Goal: Task Accomplishment & Management: Manage account settings

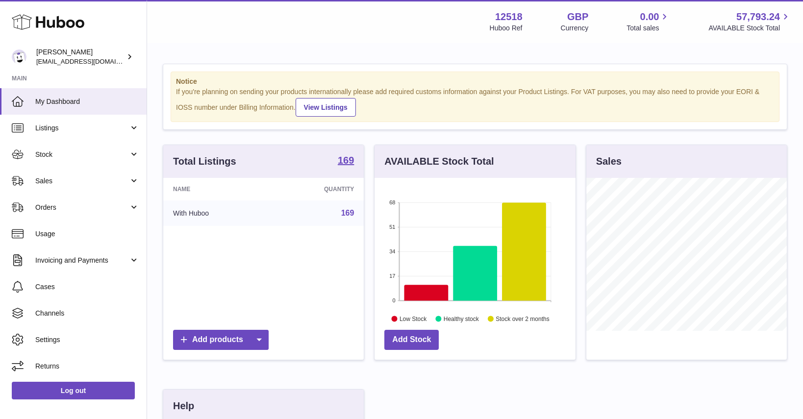
scroll to position [153, 201]
click at [50, 154] on span "Stock" at bounding box center [82, 154] width 94 height 9
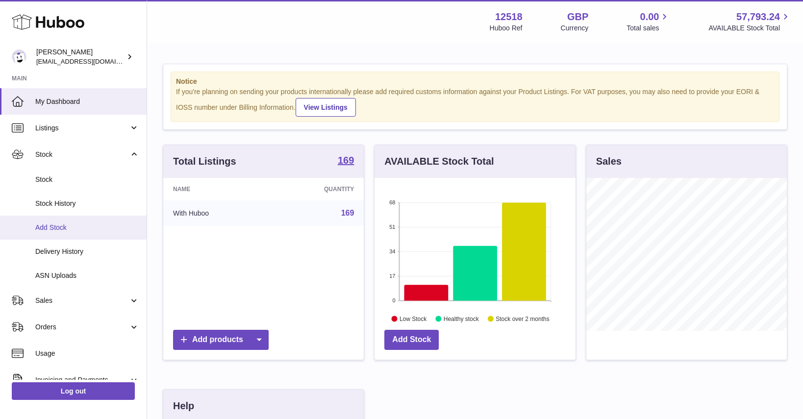
click at [53, 228] on span "Add Stock" at bounding box center [87, 227] width 104 height 9
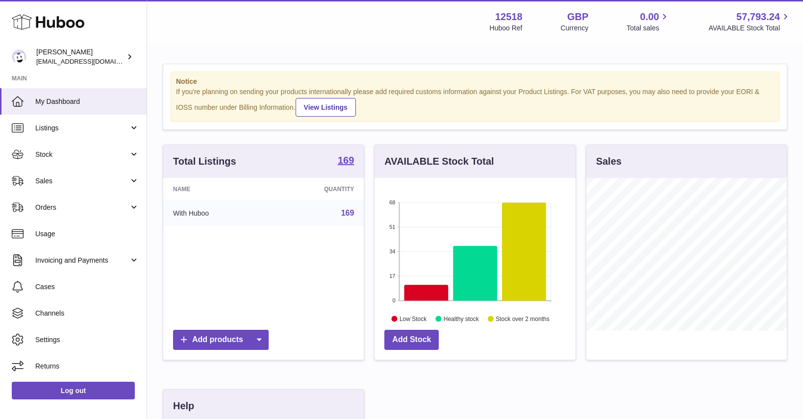
scroll to position [153, 201]
click at [85, 149] on link "Stock" at bounding box center [73, 154] width 147 height 26
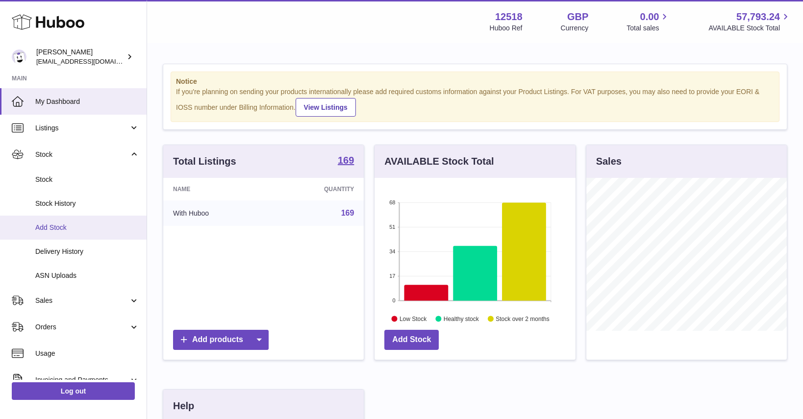
click at [58, 226] on span "Add Stock" at bounding box center [87, 227] width 104 height 9
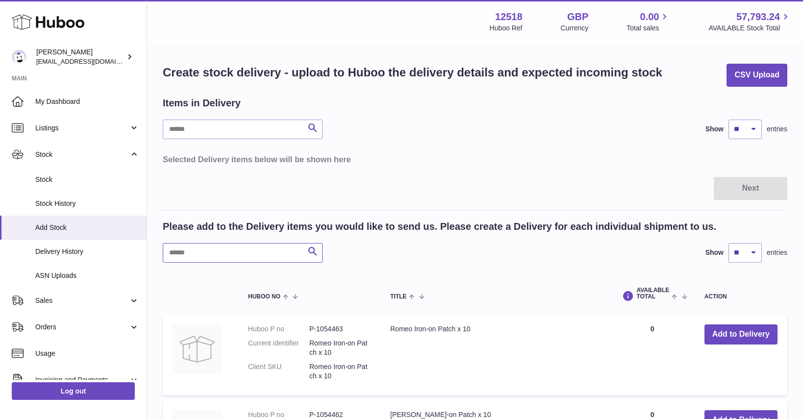
drag, startPoint x: 195, startPoint y: 253, endPoint x: 201, endPoint y: 244, distance: 10.6
click at [194, 254] on input "text" at bounding box center [243, 253] width 160 height 20
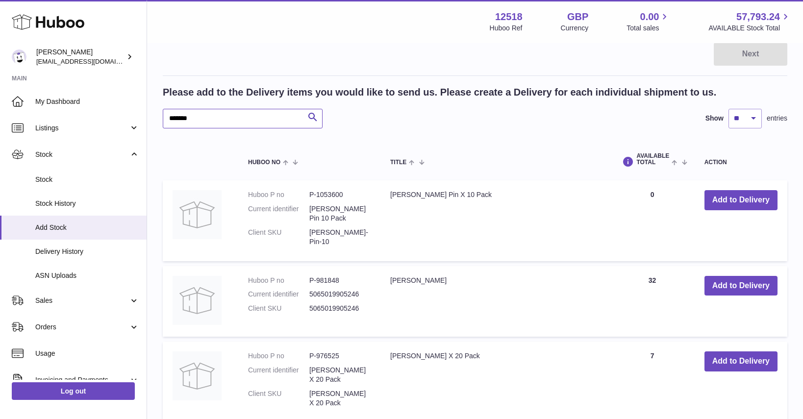
scroll to position [135, 0]
click at [744, 201] on button "Add to Delivery" at bounding box center [741, 200] width 73 height 20
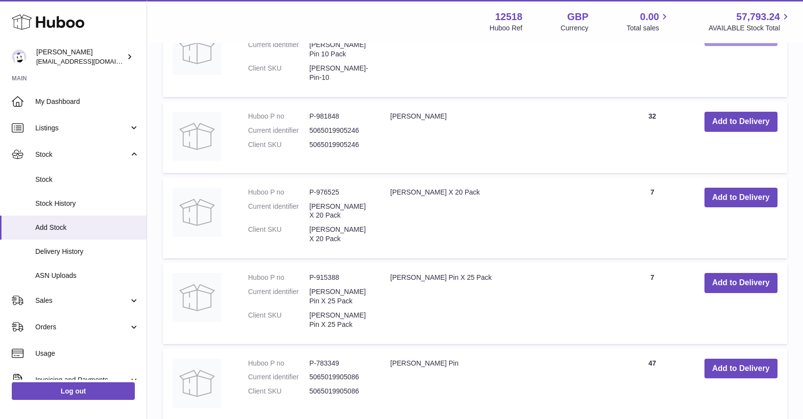
scroll to position [410, 0]
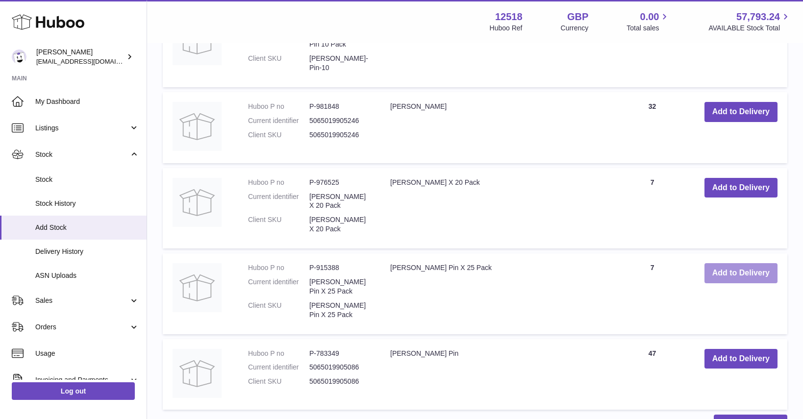
click at [756, 263] on button "Add to Delivery" at bounding box center [741, 273] width 73 height 20
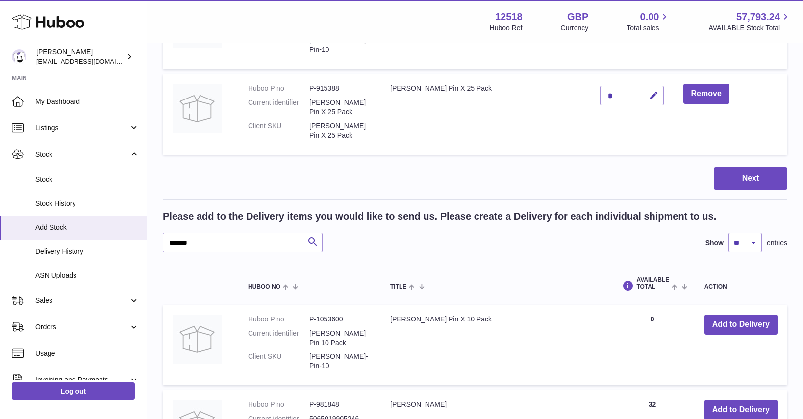
scroll to position [196, 0]
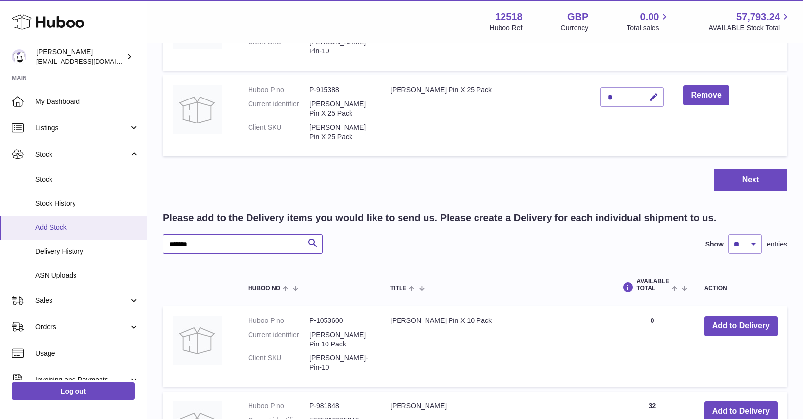
drag, startPoint x: 190, startPoint y: 241, endPoint x: 143, endPoint y: 232, distance: 47.9
click at [150, 237] on div "Create stock delivery - upload to Huboo the delivery details and expected incom…" at bounding box center [475, 303] width 656 height 910
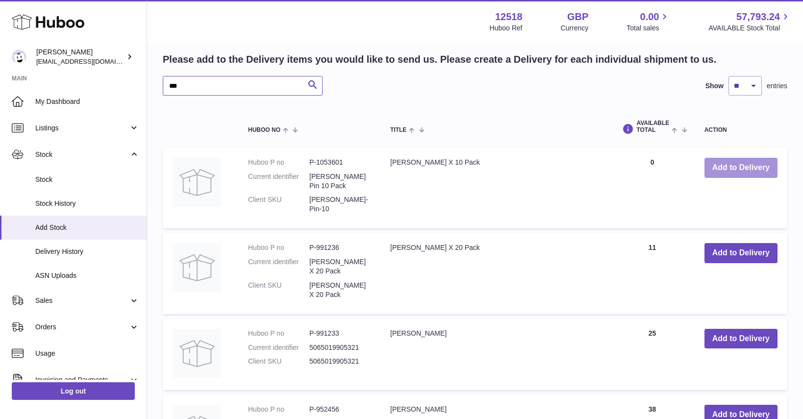
scroll to position [353, 0]
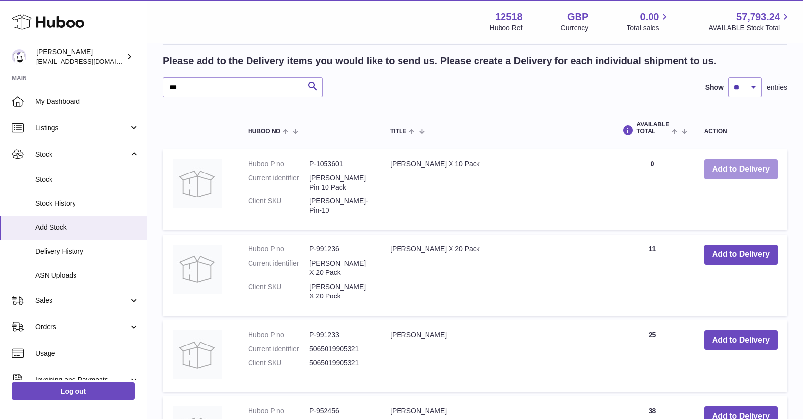
drag, startPoint x: 761, startPoint y: 163, endPoint x: 765, endPoint y: 166, distance: 5.2
click at [762, 163] on button "Add to Delivery" at bounding box center [741, 169] width 73 height 20
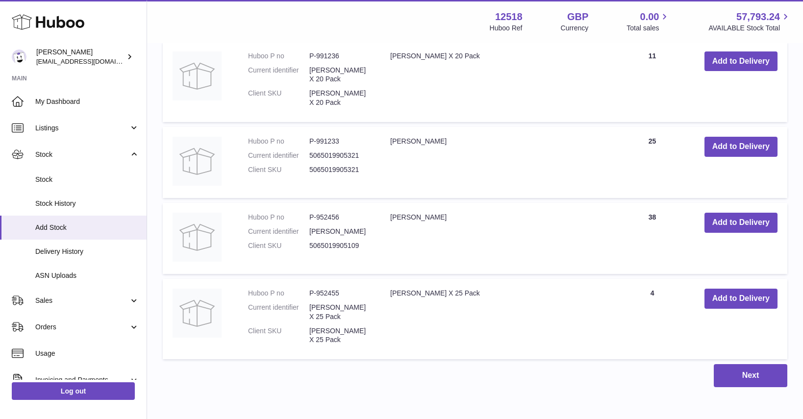
scroll to position [637, 0]
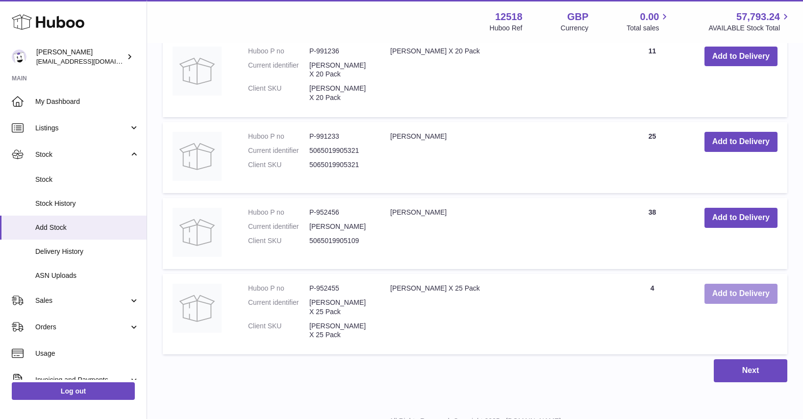
click at [757, 284] on button "Add to Delivery" at bounding box center [741, 294] width 73 height 20
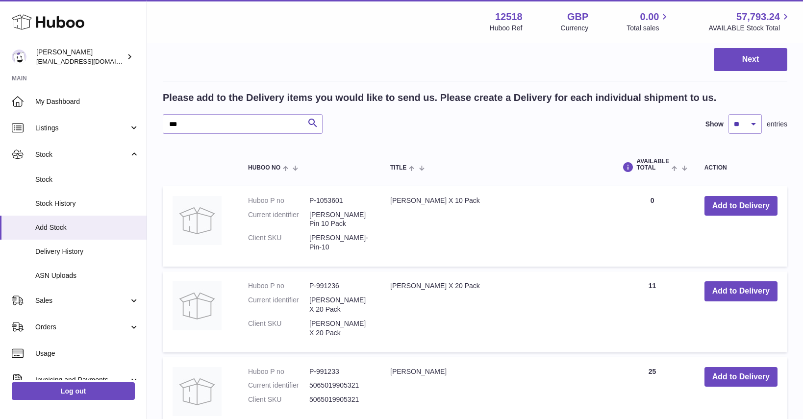
scroll to position [488, 0]
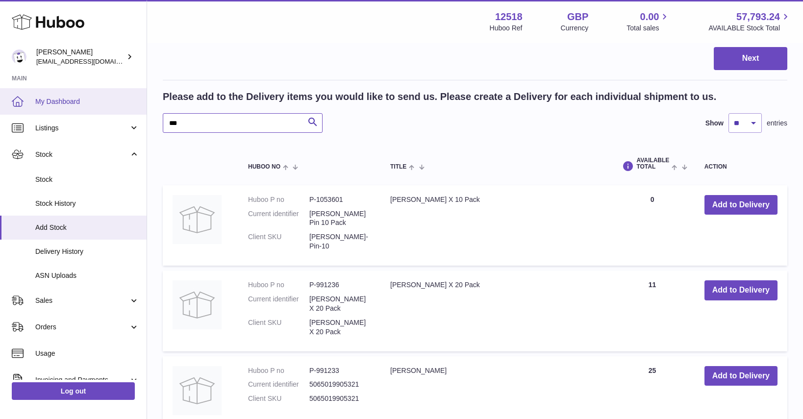
drag, startPoint x: 190, startPoint y: 96, endPoint x: 134, endPoint y: 92, distance: 56.1
click at [139, 96] on div "Huboo Caitlin Derer caitlin@fancylamp.co Main My Dashboard Listings Not with Hu…" at bounding box center [401, 103] width 803 height 1182
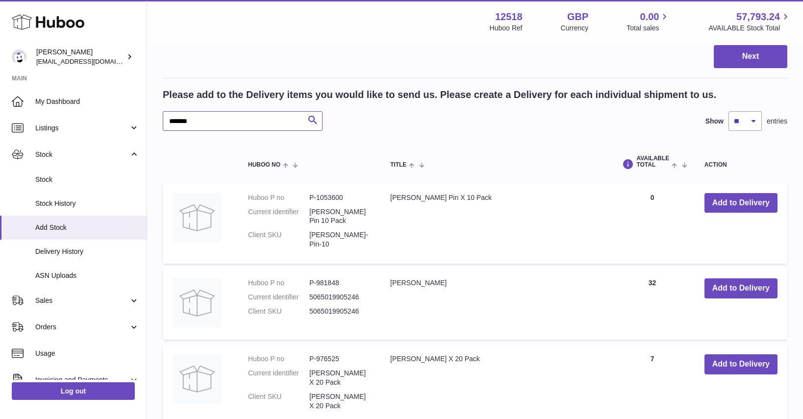
scroll to position [489, 0]
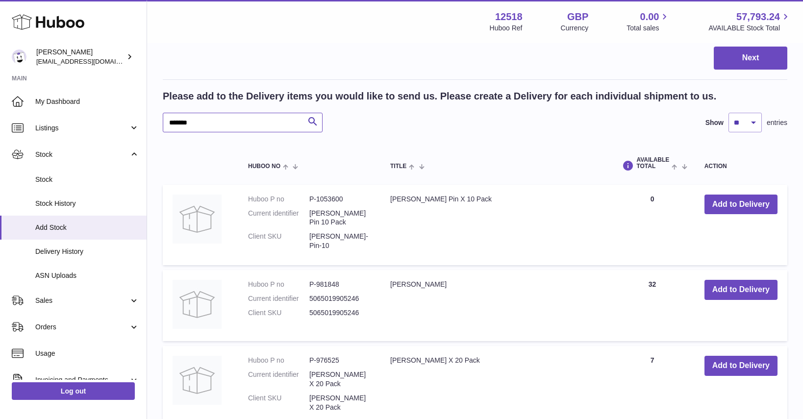
drag, startPoint x: 189, startPoint y: 93, endPoint x: 151, endPoint y: 77, distance: 42.0
click at [149, 91] on div "Create stock delivery - upload to Huboo the delivery details and expected incom…" at bounding box center [475, 95] width 656 height 1081
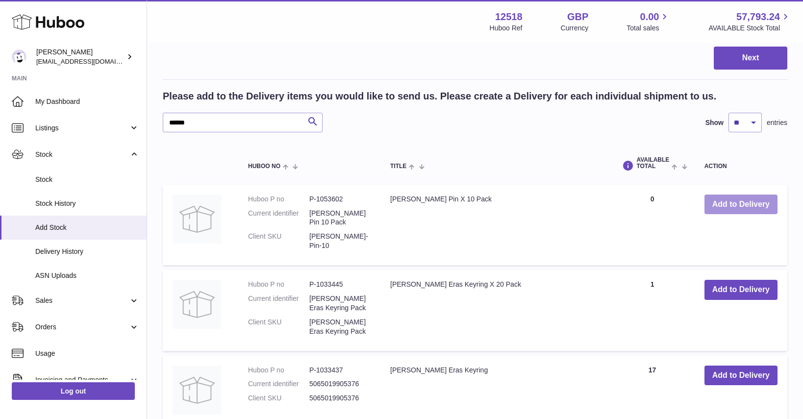
click at [762, 195] on button "Add to Delivery" at bounding box center [741, 205] width 73 height 20
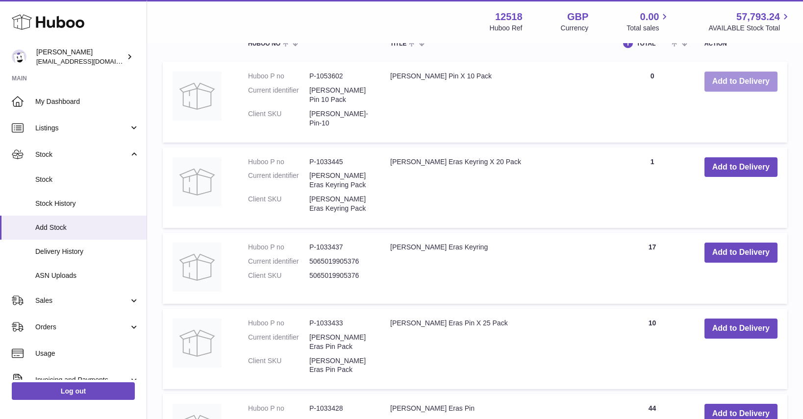
scroll to position [705, 0]
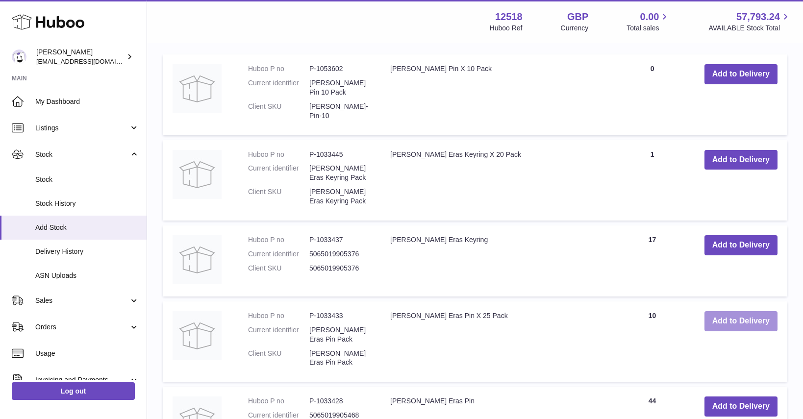
click at [758, 311] on button "Add to Delivery" at bounding box center [741, 321] width 73 height 20
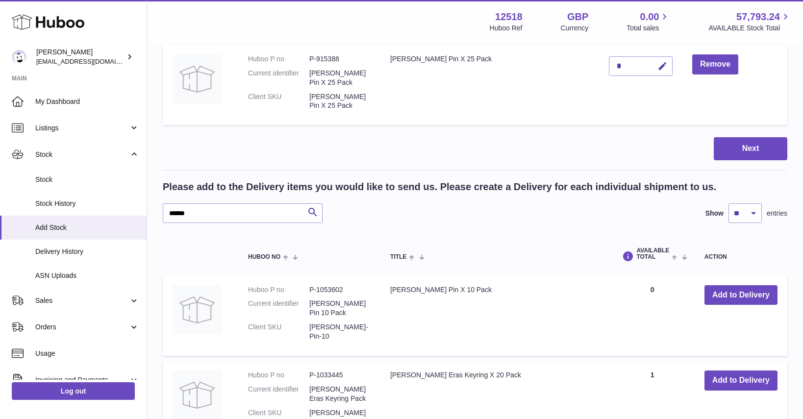
scroll to position [569, 0]
drag, startPoint x: 222, startPoint y: 172, endPoint x: 166, endPoint y: 169, distance: 56.5
click at [163, 204] on input "******" at bounding box center [243, 214] width 160 height 20
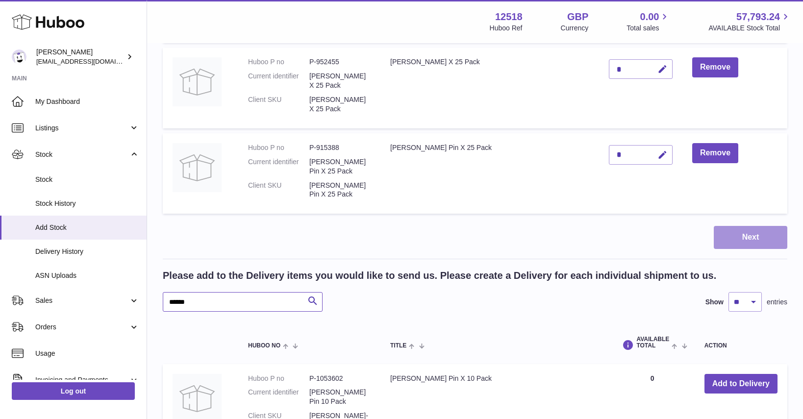
scroll to position [481, 0]
drag, startPoint x: 196, startPoint y: 265, endPoint x: 149, endPoint y: 263, distance: 46.6
click at [150, 264] on div "Create stock delivery - upload to Huboo the delivery details and expected incom…" at bounding box center [475, 189] width 656 height 1252
type input "**********"
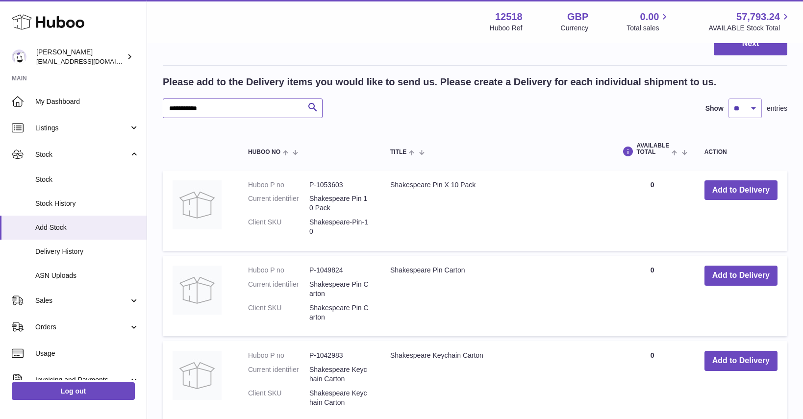
scroll to position [672, 0]
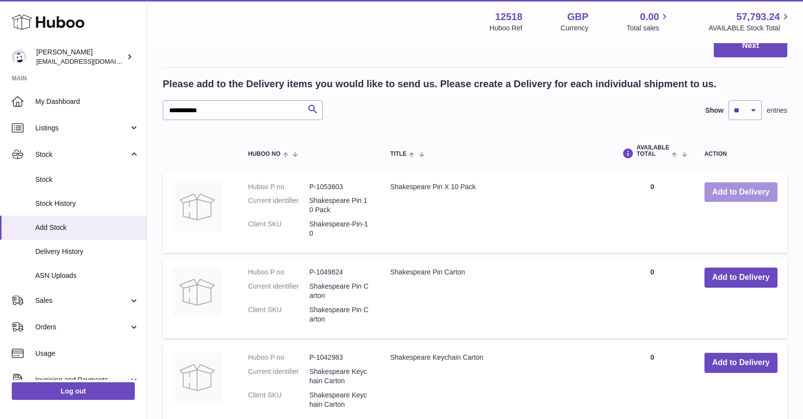
click at [758, 182] on button "Add to Delivery" at bounding box center [741, 192] width 73 height 20
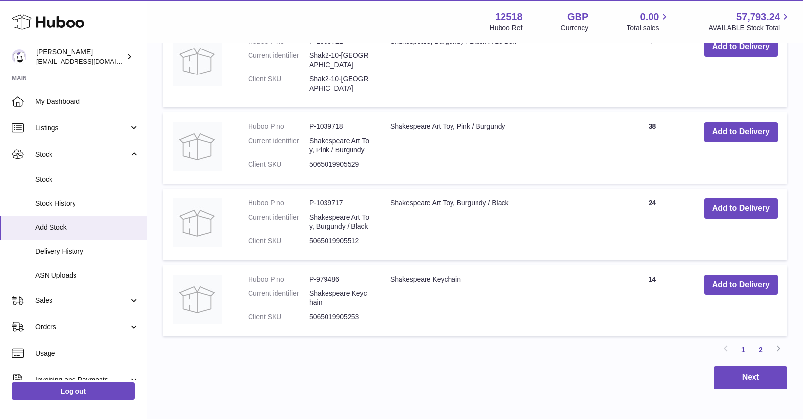
click at [763, 341] on link "2" at bounding box center [761, 350] width 18 height 18
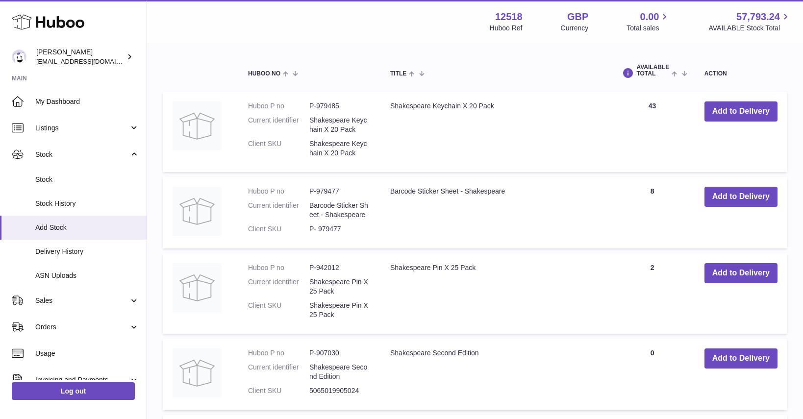
scroll to position [847, 0]
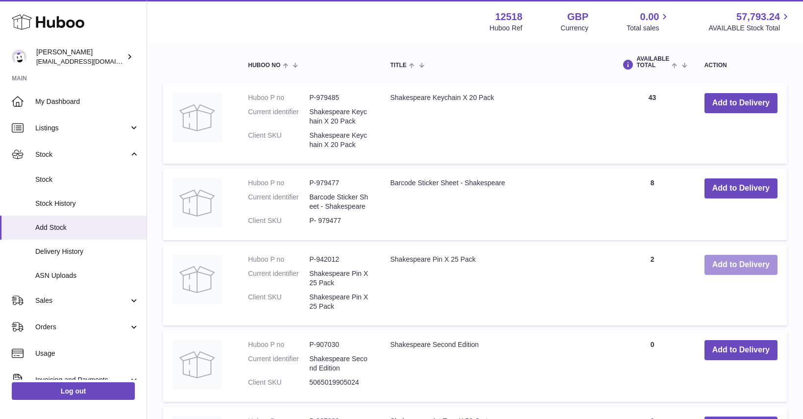
click at [757, 255] on button "Add to Delivery" at bounding box center [741, 265] width 73 height 20
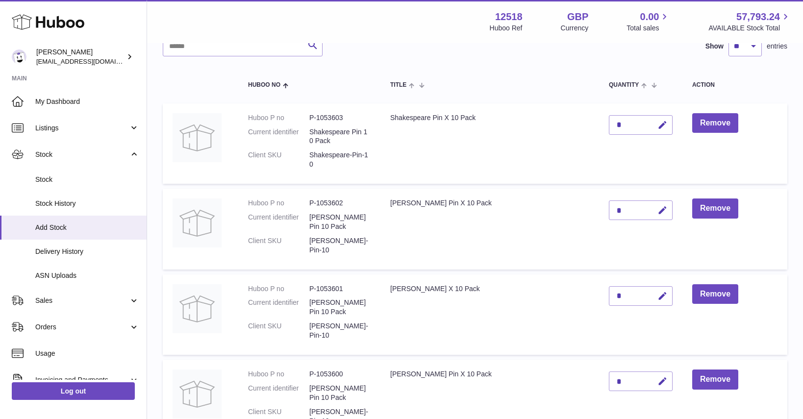
scroll to position [82, 0]
click at [658, 127] on icon "button" at bounding box center [663, 126] width 10 height 10
type input "**"
click at [652, 130] on button "submit" at bounding box center [661, 126] width 19 height 16
click at [658, 211] on icon "button" at bounding box center [663, 211] width 10 height 10
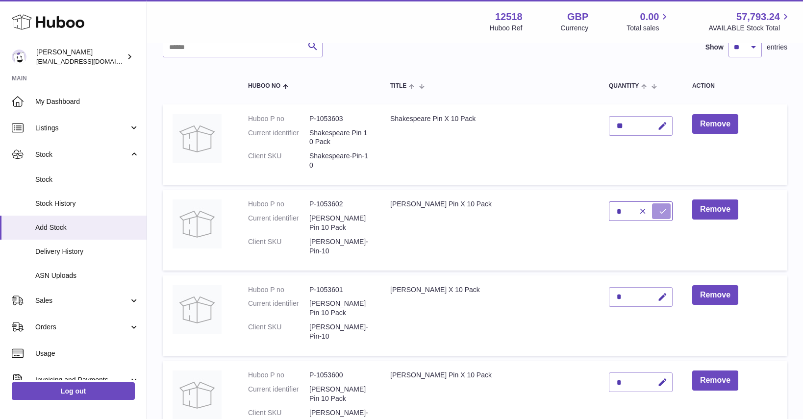
type input "*"
click at [659, 209] on icon "submit" at bounding box center [663, 211] width 9 height 9
click at [658, 128] on icon "button" at bounding box center [663, 126] width 10 height 10
type input "*"
click at [659, 128] on icon "submit" at bounding box center [663, 126] width 9 height 9
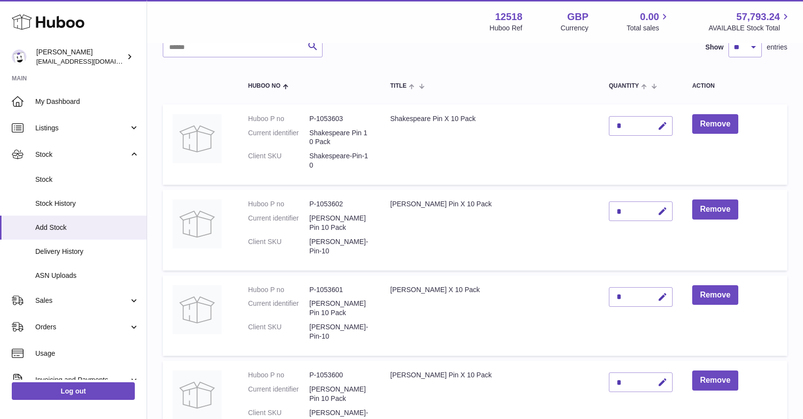
click at [778, 134] on td "Remove" at bounding box center [735, 144] width 105 height 80
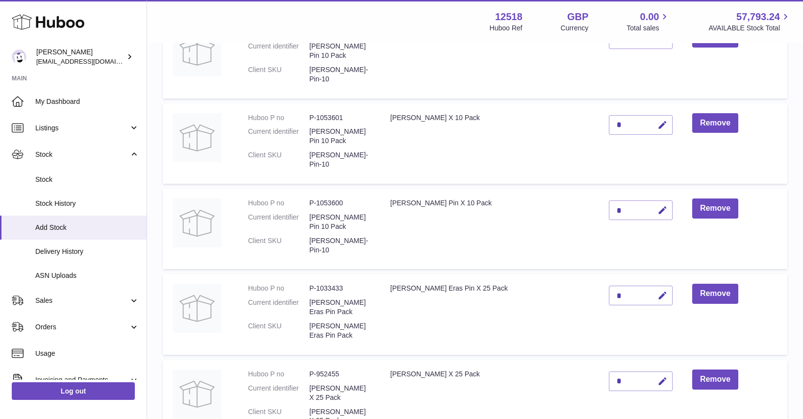
scroll to position [274, 0]
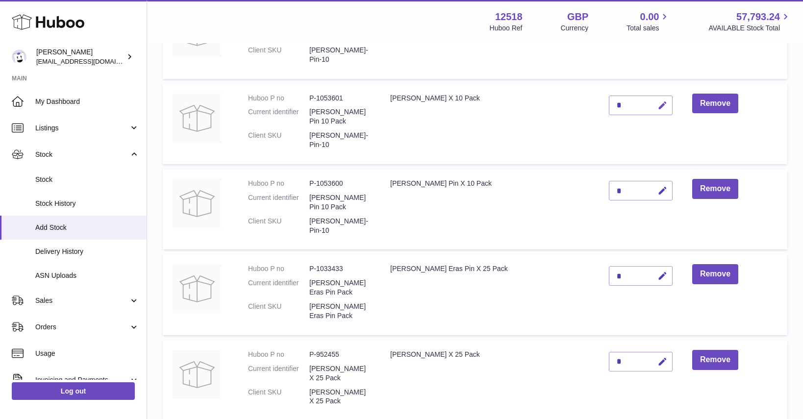
click at [658, 101] on icon "button" at bounding box center [663, 106] width 10 height 10
type input "*"
click at [659, 101] on icon "submit" at bounding box center [663, 105] width 9 height 9
click at [658, 101] on icon "button" at bounding box center [663, 106] width 10 height 10
click at [609, 96] on input "*" at bounding box center [641, 106] width 64 height 20
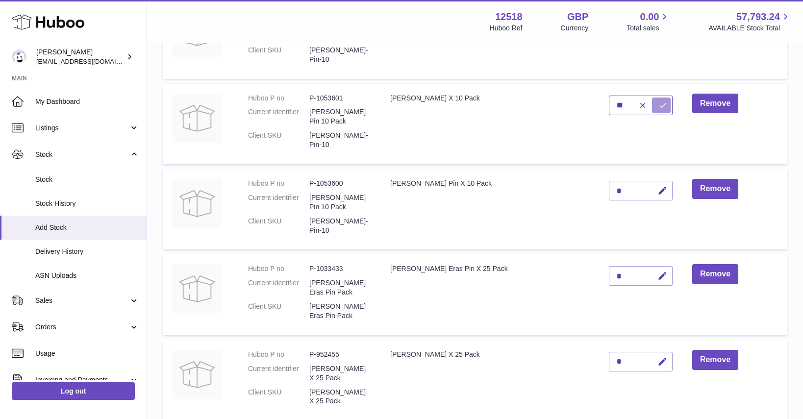
type input "**"
drag, startPoint x: 639, startPoint y: 93, endPoint x: 641, endPoint y: 102, distance: 10.0
click at [659, 101] on icon "submit" at bounding box center [663, 105] width 9 height 9
click at [658, 186] on icon "button" at bounding box center [663, 191] width 10 height 10
type input "*"
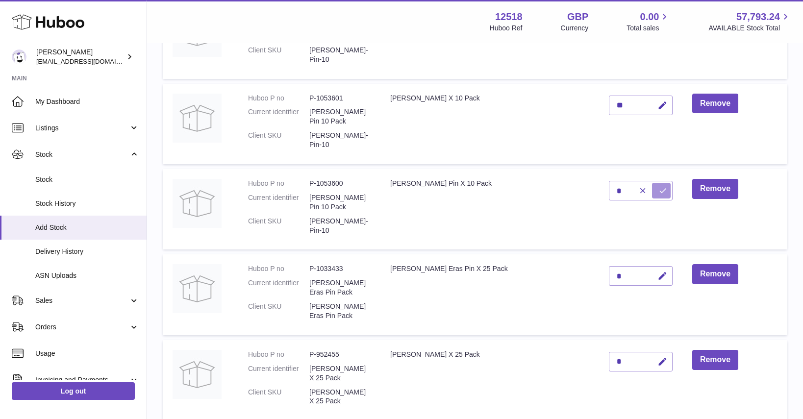
drag, startPoint x: 641, startPoint y: 172, endPoint x: 649, endPoint y: 175, distance: 8.7
click at [659, 186] on icon "submit" at bounding box center [663, 190] width 9 height 9
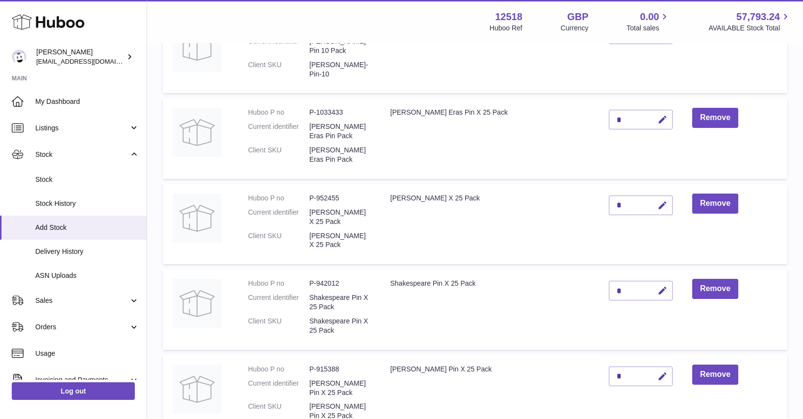
scroll to position [434, 0]
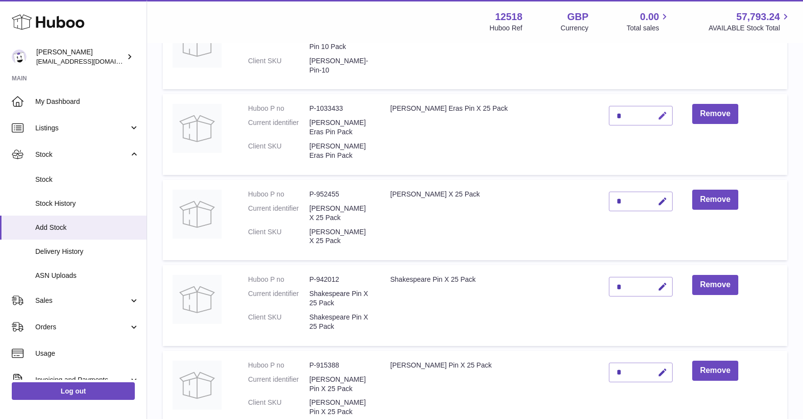
click at [658, 111] on icon "button" at bounding box center [663, 116] width 10 height 10
type input "*"
click at [659, 111] on icon "submit" at bounding box center [663, 115] width 9 height 9
click at [658, 197] on icon "button" at bounding box center [663, 202] width 10 height 10
type input "*"
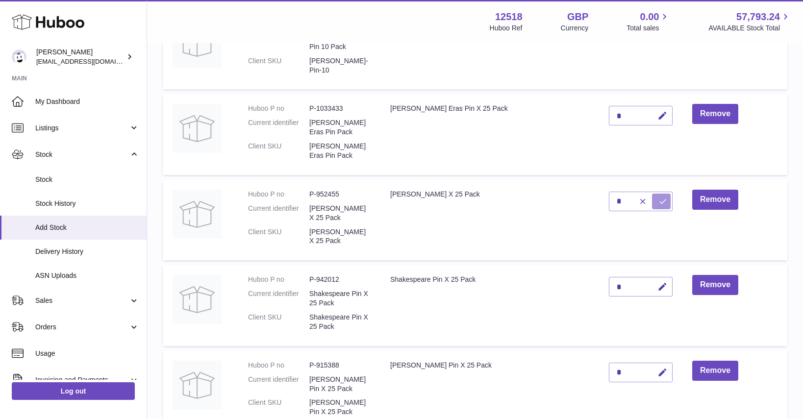
click at [659, 197] on icon "submit" at bounding box center [663, 201] width 9 height 9
click at [658, 282] on icon "button" at bounding box center [663, 287] width 10 height 10
type input "*"
click at [659, 282] on icon "submit" at bounding box center [663, 286] width 9 height 9
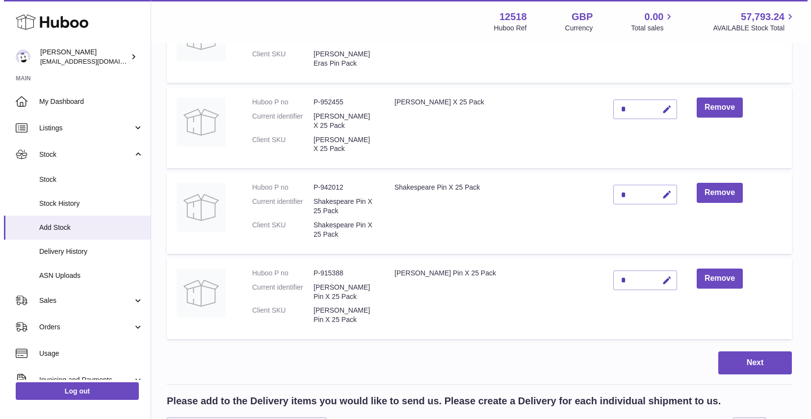
scroll to position [550, 0]
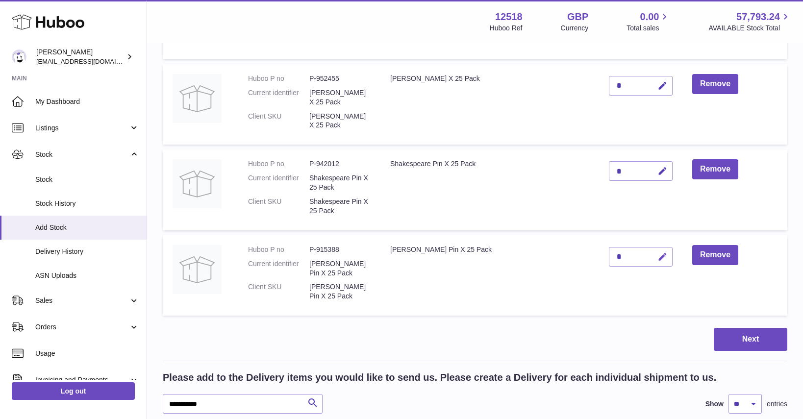
click at [658, 252] on icon "button" at bounding box center [663, 257] width 10 height 10
type input "**"
click at [659, 253] on icon "submit" at bounding box center [663, 257] width 9 height 9
click at [737, 328] on button "Next" at bounding box center [751, 339] width 74 height 23
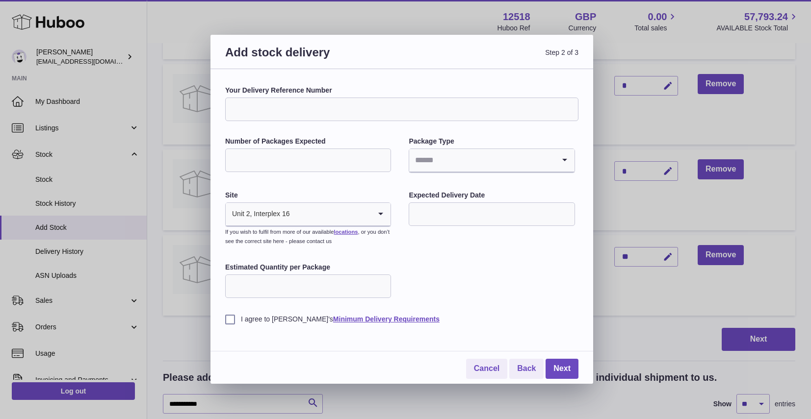
click at [251, 109] on input "Your Delivery Reference Number" at bounding box center [401, 110] width 353 height 24
type input "*"
click at [311, 110] on input "**********" at bounding box center [401, 110] width 353 height 24
type input "**********"
click at [352, 159] on input "Number of Packages Expected" at bounding box center [308, 161] width 166 height 24
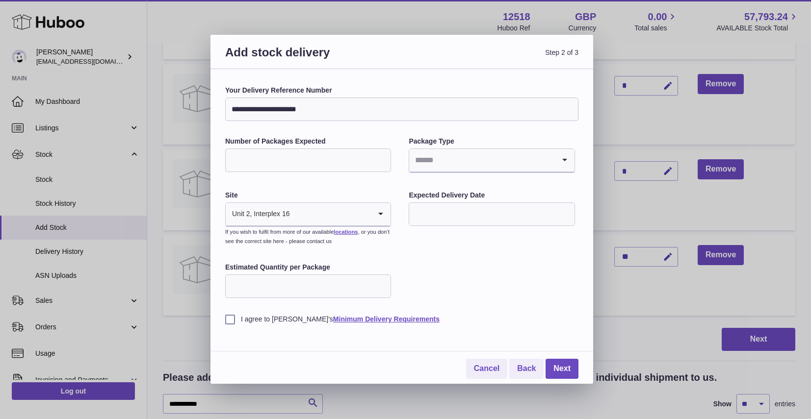
type input "*"
click at [429, 166] on input "Search for option" at bounding box center [481, 160] width 145 height 23
click at [432, 225] on li "Boxes" at bounding box center [491, 226] width 164 height 20
click at [435, 212] on input "text" at bounding box center [492, 215] width 166 height 24
click at [547, 237] on icon "button" at bounding box center [548, 238] width 12 height 12
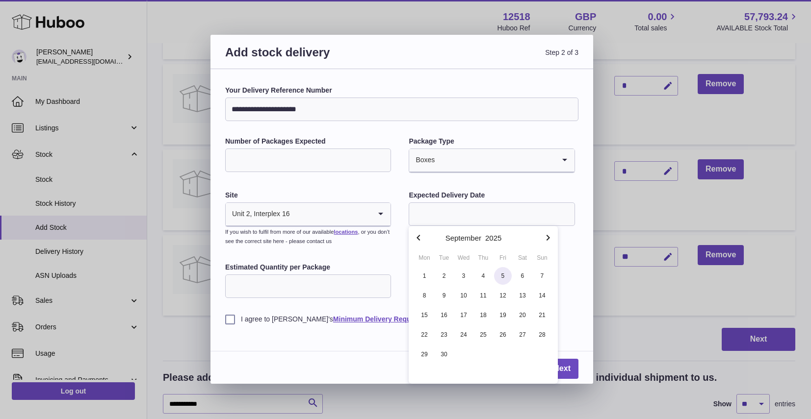
click at [504, 275] on span "5" at bounding box center [503, 276] width 18 height 18
type input "**********"
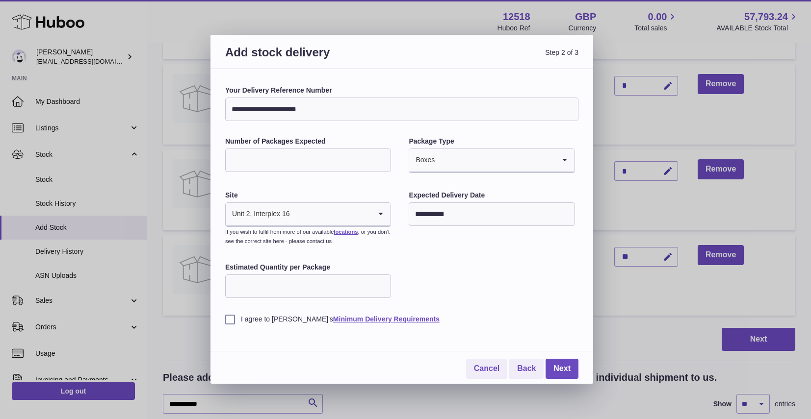
click at [277, 292] on input "Estimated Quantity per Package" at bounding box center [308, 287] width 166 height 24
type input "**"
click at [434, 264] on div "**********" at bounding box center [401, 205] width 353 height 238
drag, startPoint x: 231, startPoint y: 319, endPoint x: 241, endPoint y: 318, distance: 9.9
click at [231, 319] on label "I agree to [PERSON_NAME]'s Minimum Delivery Requirements" at bounding box center [401, 319] width 353 height 9
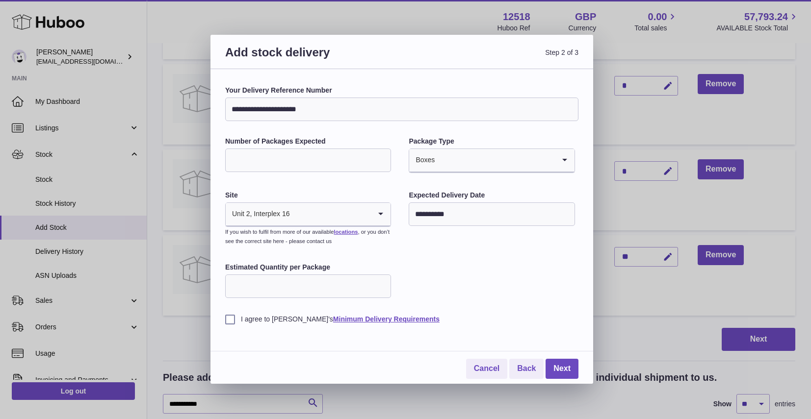
drag, startPoint x: 503, startPoint y: 294, endPoint x: 509, endPoint y: 302, distance: 9.4
click at [503, 294] on div "**********" at bounding box center [401, 205] width 353 height 238
click at [377, 221] on icon "Search for option" at bounding box center [381, 214] width 20 height 23
click at [434, 268] on div "**********" at bounding box center [401, 205] width 353 height 238
click at [566, 368] on link "Next" at bounding box center [561, 369] width 33 height 20
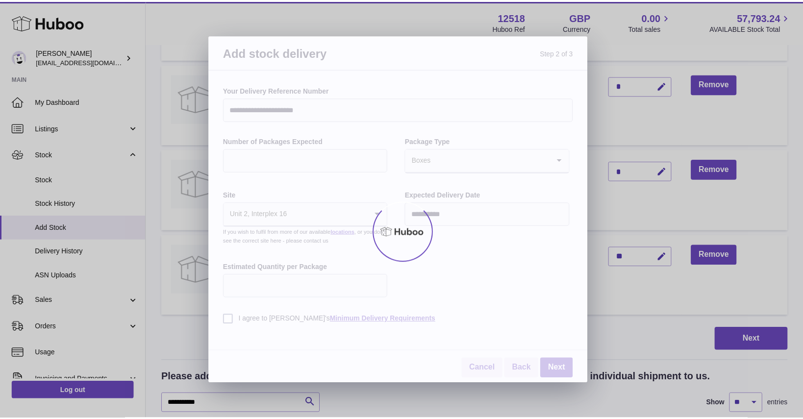
scroll to position [518, 0]
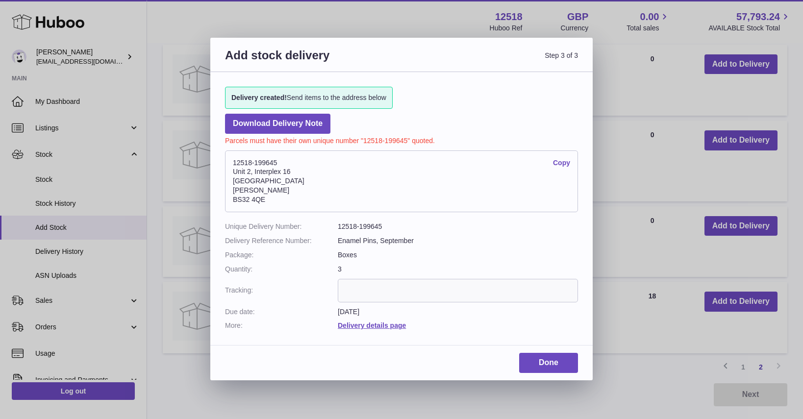
click at [562, 164] on link "Copy" at bounding box center [561, 162] width 17 height 9
drag, startPoint x: 548, startPoint y: 363, endPoint x: 552, endPoint y: 382, distance: 18.9
click at [552, 362] on link "Done" at bounding box center [548, 363] width 59 height 20
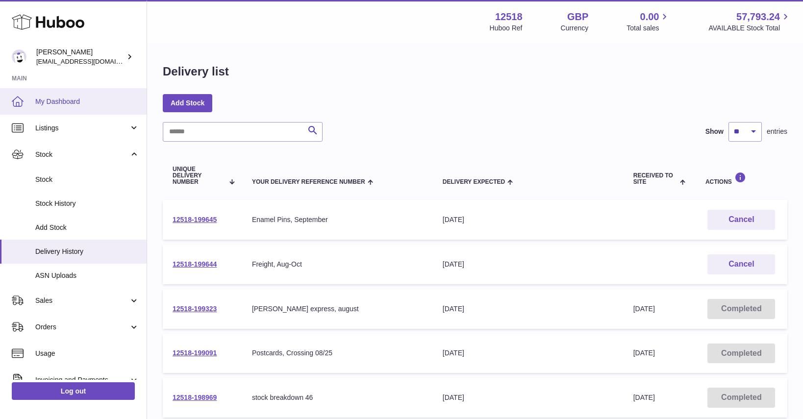
click at [69, 102] on span "My Dashboard" at bounding box center [87, 101] width 104 height 9
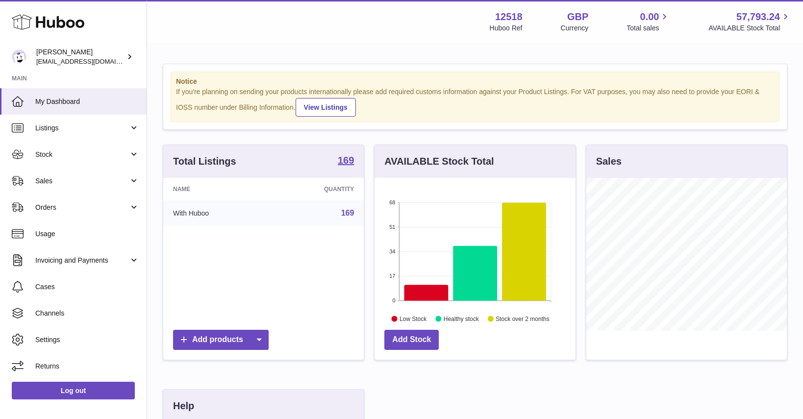
scroll to position [153, 201]
click at [55, 131] on span "Listings" at bounding box center [82, 128] width 94 height 9
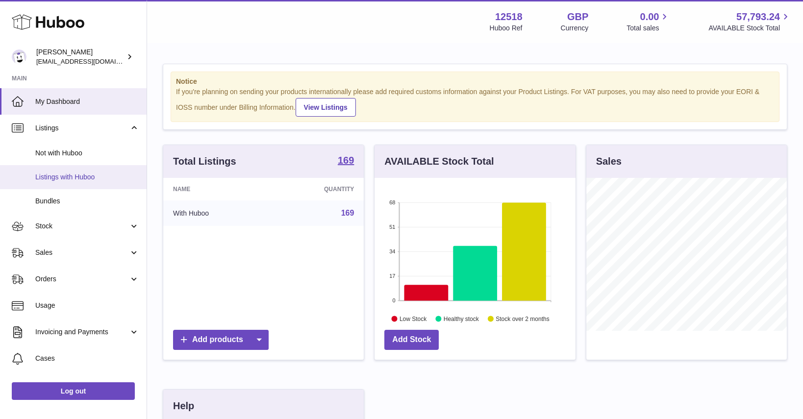
click at [53, 177] on span "Listings with Huboo" at bounding box center [87, 177] width 104 height 9
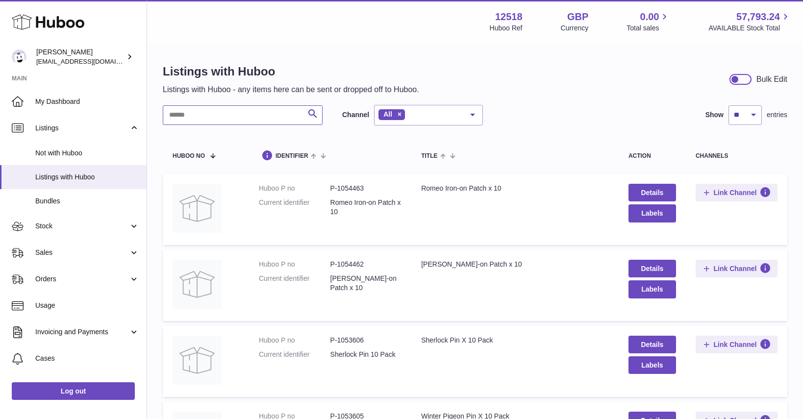
click at [267, 117] on input "text" at bounding box center [243, 115] width 160 height 20
type input "*****"
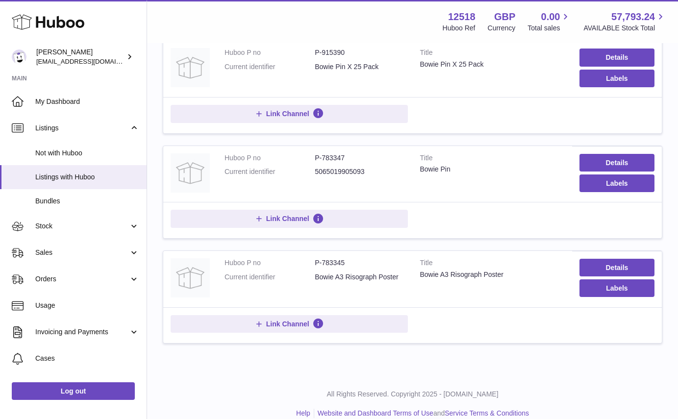
scroll to position [377, 0]
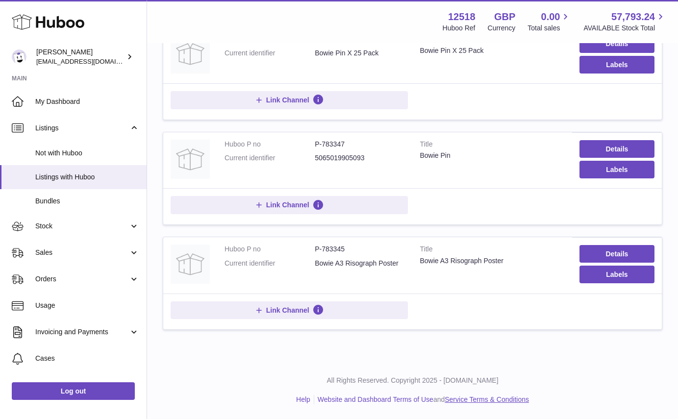
click at [506, 399] on link "Service Terms & Conditions" at bounding box center [487, 400] width 84 height 8
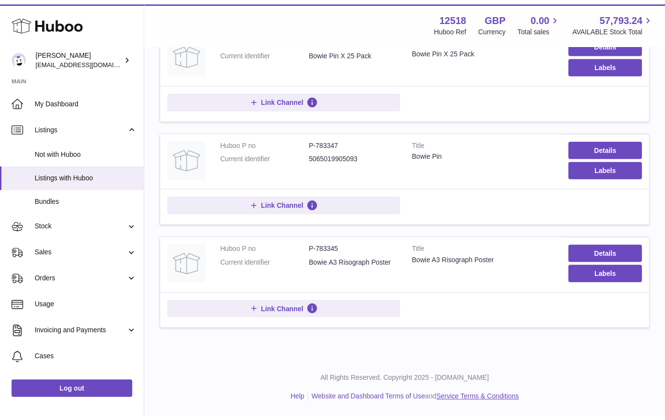
scroll to position [376, 0]
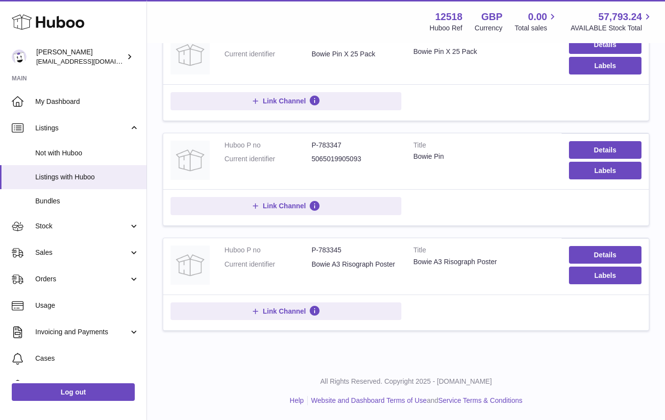
drag, startPoint x: 422, startPoint y: 76, endPoint x: 427, endPoint y: 73, distance: 6.4
click at [422, 76] on td "Title Bowie Pin X 25 Pack" at bounding box center [484, 56] width 155 height 56
click at [180, 355] on div "Listings with Huboo Listings with Huboo - any items here can be sent or dropped…" at bounding box center [406, 15] width 518 height 694
click at [63, 97] on span "My Dashboard" at bounding box center [87, 101] width 104 height 9
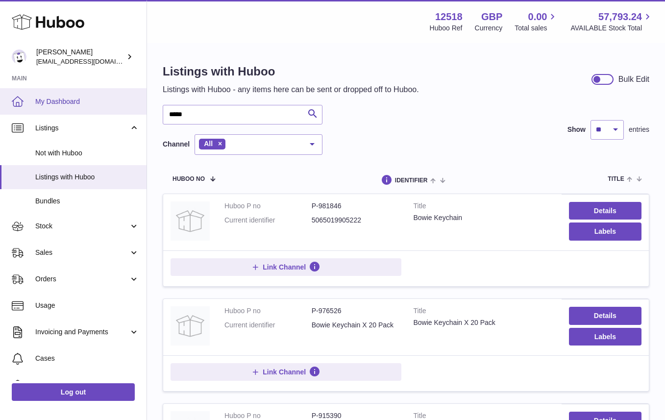
click at [98, 102] on span "My Dashboard" at bounding box center [87, 101] width 104 height 9
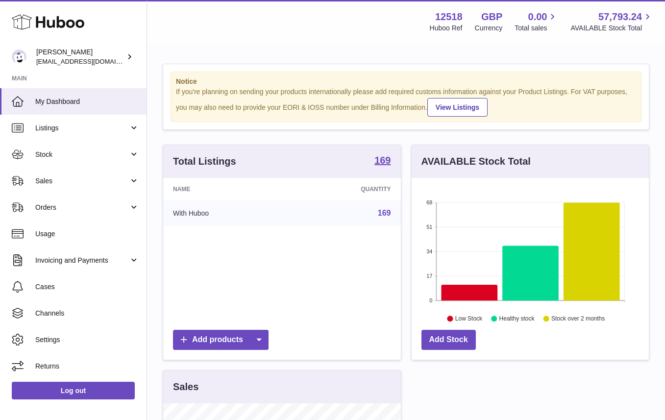
scroll to position [153, 237]
click at [214, 341] on link "Add products" at bounding box center [221, 340] width 96 height 20
click at [218, 384] on link "Manual listing" at bounding box center [221, 385] width 74 height 21
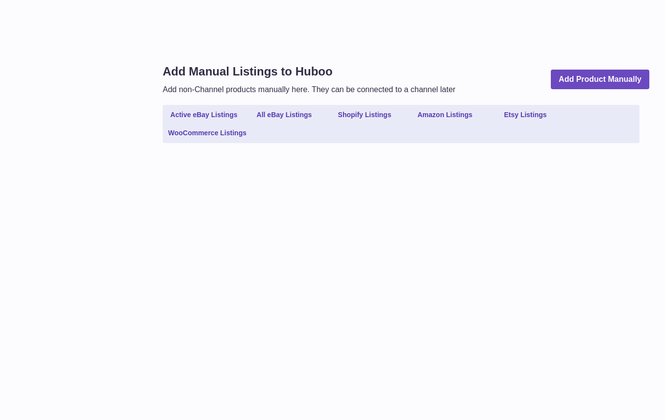
select select
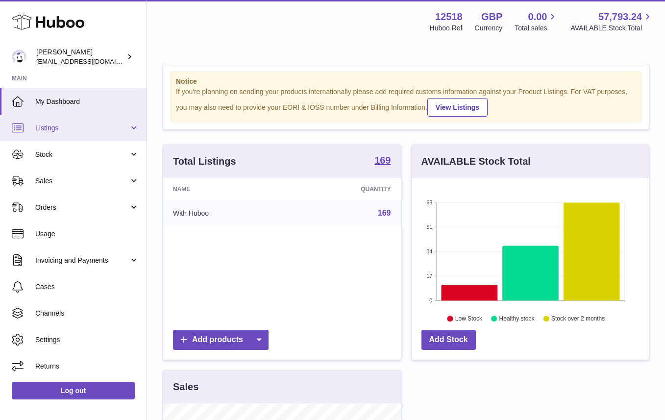
scroll to position [153, 237]
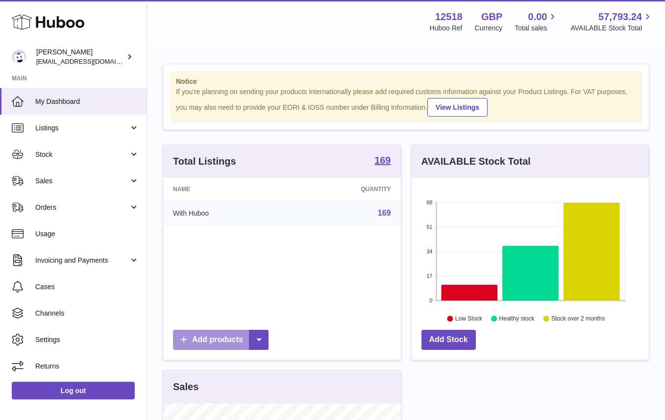
click at [222, 342] on link "Add products" at bounding box center [221, 340] width 96 height 20
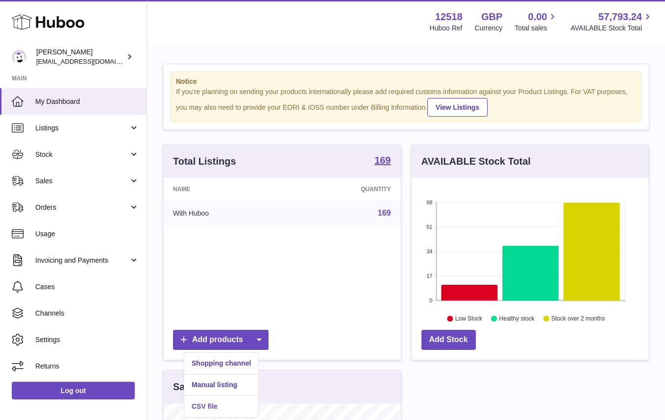
click at [210, 407] on link "CSV file" at bounding box center [221, 406] width 74 height 21
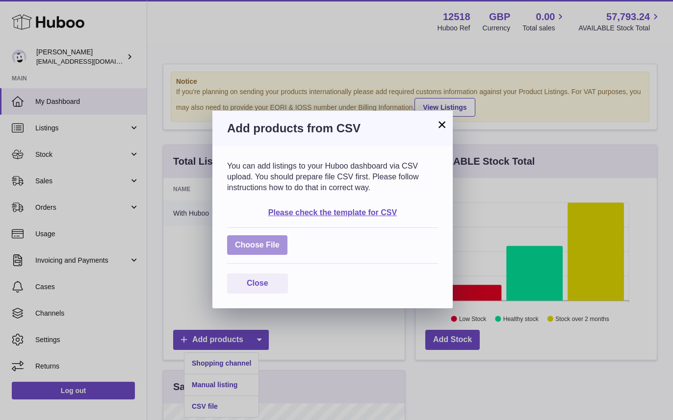
click at [259, 247] on label at bounding box center [257, 245] width 60 height 20
click at [280, 241] on input "file" at bounding box center [280, 240] width 0 height 0
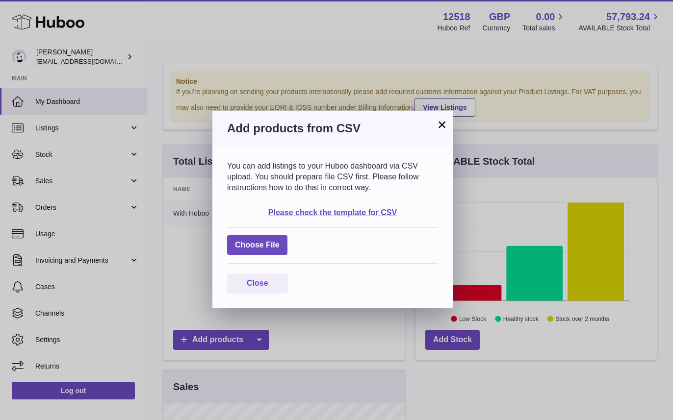
type input "**********"
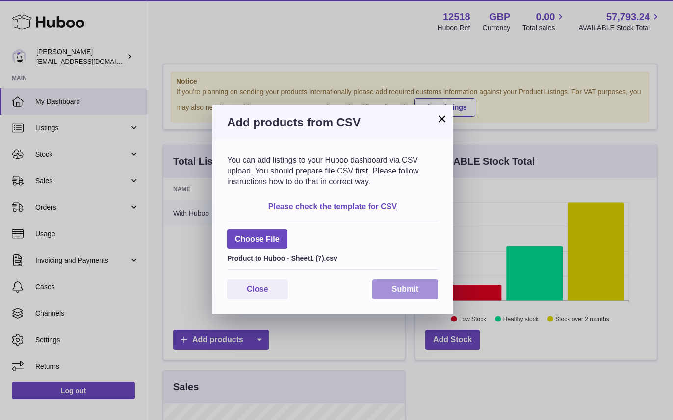
click at [409, 289] on button "Submit" at bounding box center [405, 290] width 66 height 20
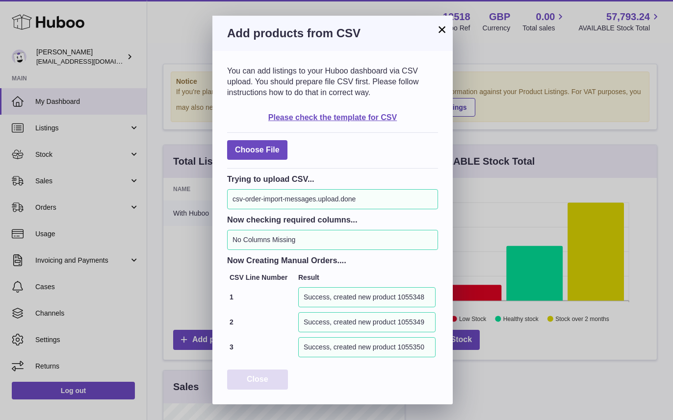
click at [264, 380] on span "Close" at bounding box center [258, 379] width 22 height 8
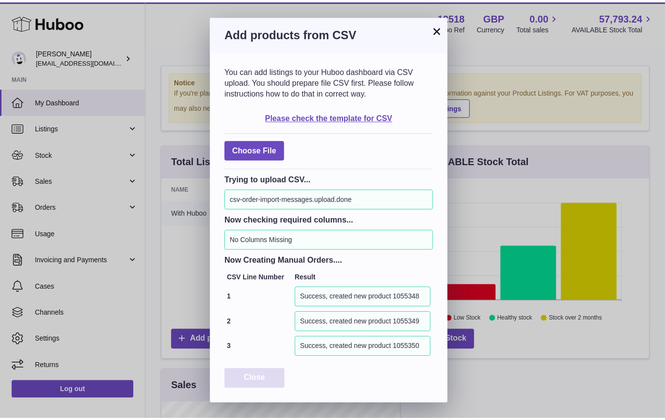
scroll to position [490250, 490165]
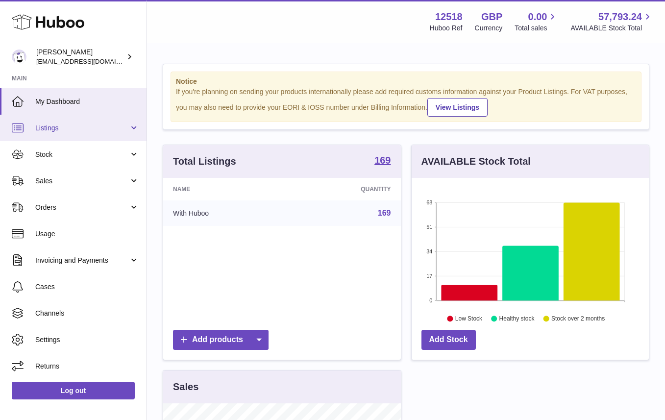
click at [53, 128] on span "Listings" at bounding box center [82, 128] width 94 height 9
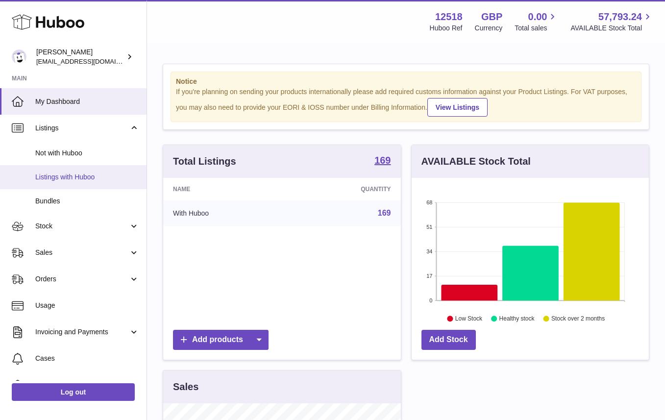
click at [56, 178] on span "Listings with Huboo" at bounding box center [87, 177] width 104 height 9
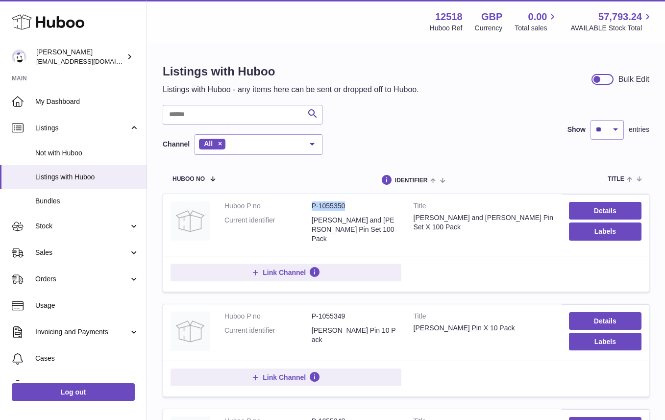
drag, startPoint x: 345, startPoint y: 206, endPoint x: 311, endPoint y: 205, distance: 33.4
click at [312, 205] on dd "P-1055350" at bounding box center [355, 206] width 87 height 9
copy dd "P-1055350"
drag, startPoint x: 348, startPoint y: 309, endPoint x: 313, endPoint y: 309, distance: 34.8
click at [312, 312] on dd "P-1055349" at bounding box center [355, 316] width 87 height 9
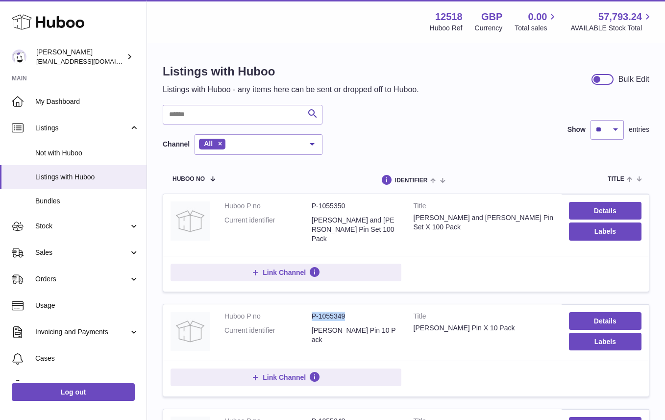
copy dd "P-1055349"
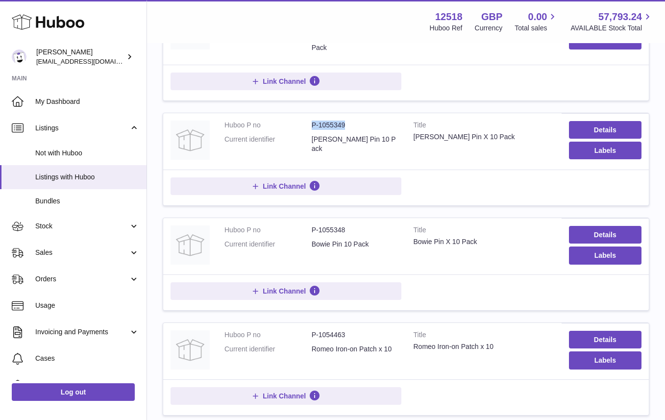
scroll to position [204, 0]
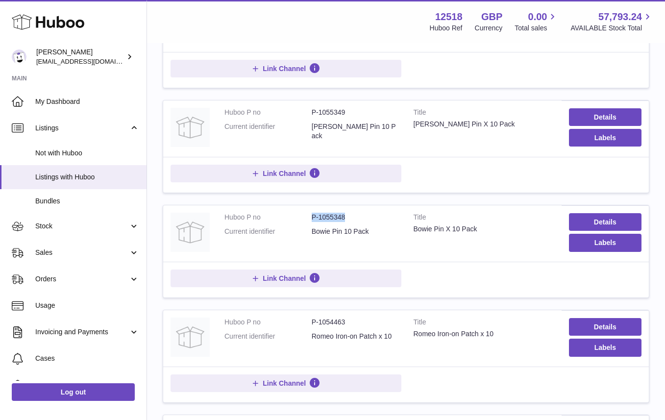
drag, startPoint x: 347, startPoint y: 210, endPoint x: 312, endPoint y: 210, distance: 35.3
click at [312, 213] on dd "P-1055348" at bounding box center [355, 217] width 87 height 9
copy dd "P-1055348"
click at [61, 231] on link "Stock" at bounding box center [73, 226] width 147 height 26
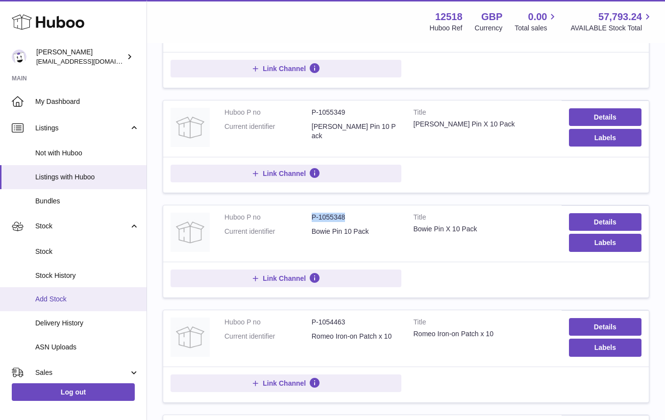
click at [58, 301] on span "Add Stock" at bounding box center [87, 299] width 104 height 9
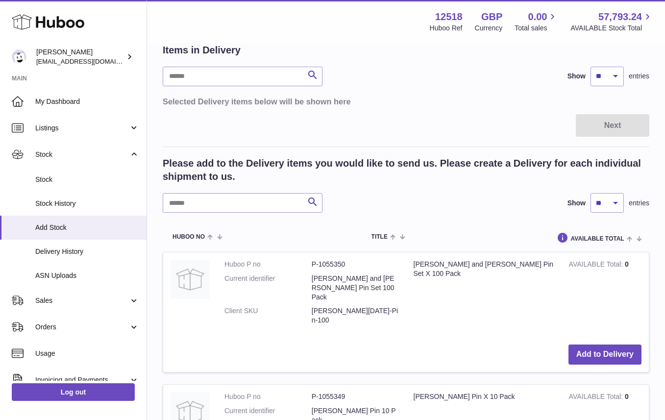
scroll to position [94, 0]
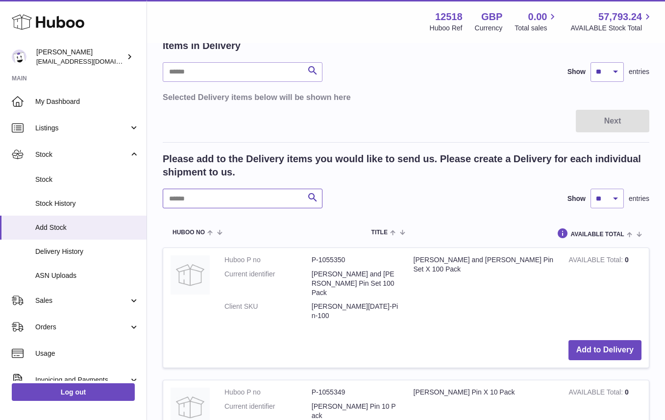
drag, startPoint x: 205, startPoint y: 200, endPoint x: 206, endPoint y: 195, distance: 5.5
click at [205, 201] on input "text" at bounding box center [243, 199] width 160 height 20
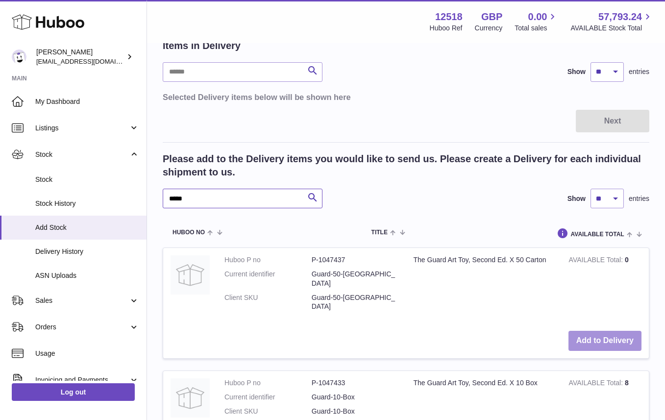
type input "*****"
click at [599, 331] on button "Add to Delivery" at bounding box center [605, 341] width 73 height 20
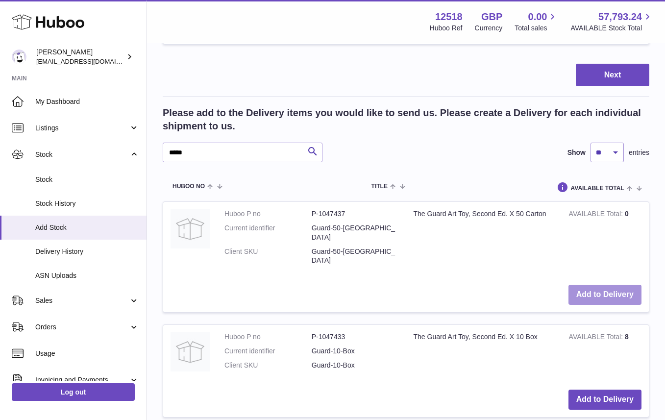
scroll to position [283, 0]
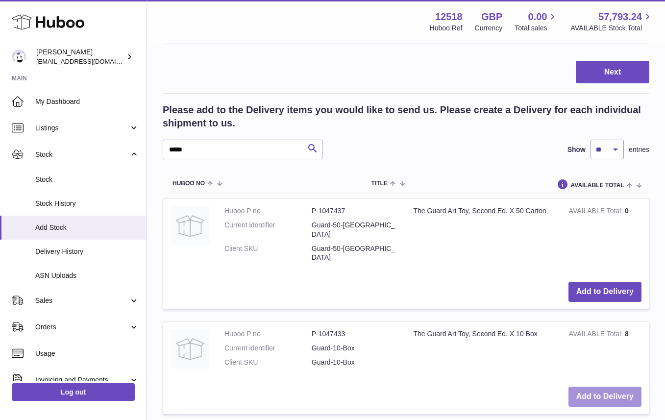
click at [613, 387] on button "Add to Delivery" at bounding box center [605, 397] width 73 height 20
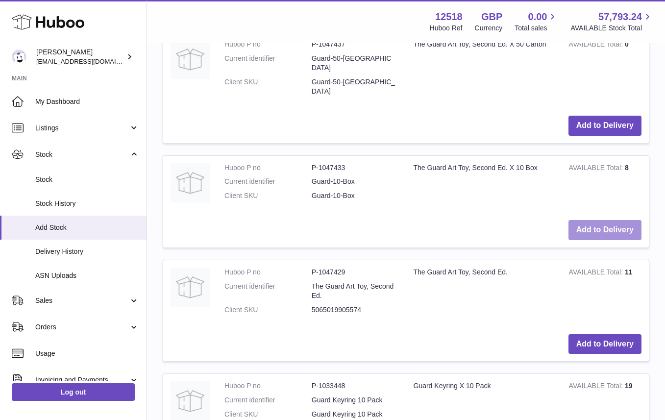
scroll to position [556, 0]
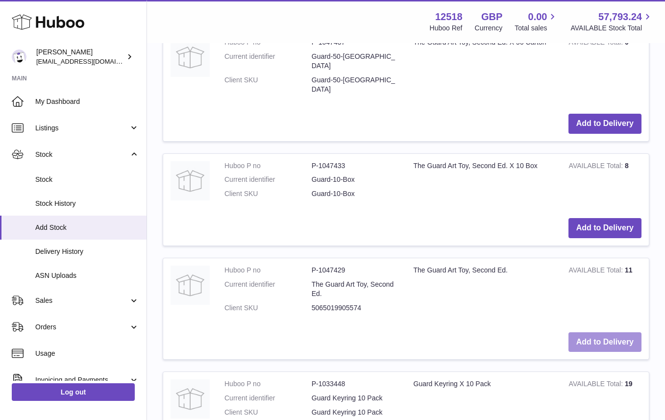
click at [607, 332] on button "Add to Delivery" at bounding box center [605, 342] width 73 height 20
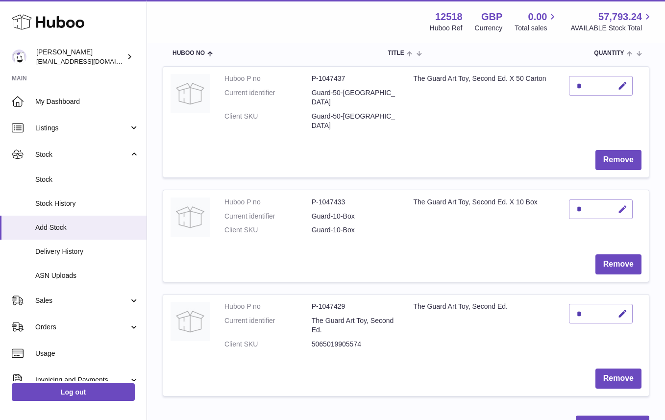
scroll to position [149, 0]
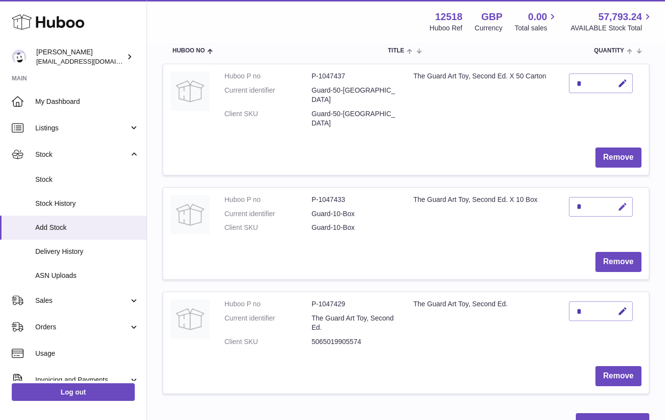
click at [626, 202] on icon "button" at bounding box center [623, 207] width 10 height 10
type input "**"
click at [621, 203] on icon "submit" at bounding box center [623, 207] width 9 height 9
click at [622, 307] on icon "button" at bounding box center [623, 312] width 10 height 10
type input "**"
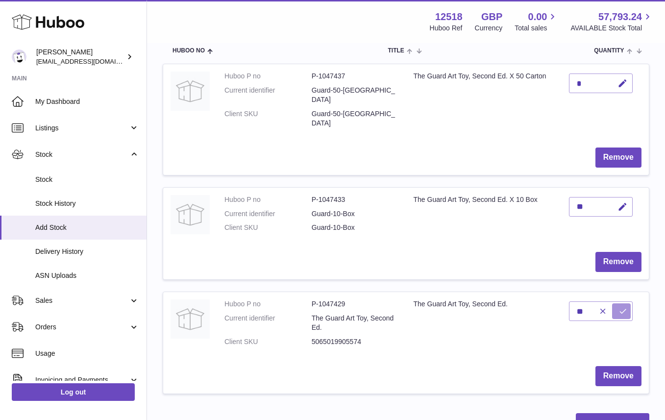
click at [618, 304] on button "submit" at bounding box center [622, 312] width 19 height 16
click at [625, 413] on button "Next" at bounding box center [613, 424] width 74 height 23
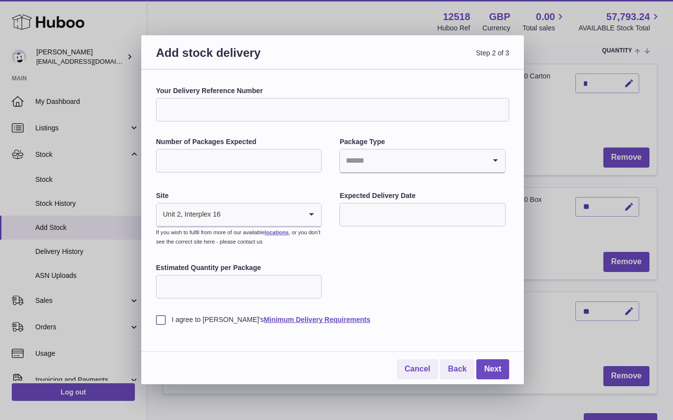
click at [243, 105] on input "Your Delivery Reference Number" at bounding box center [332, 110] width 353 height 24
type input "**********"
click at [224, 162] on input "Number of Packages Expected" at bounding box center [239, 161] width 166 height 24
type input "*"
click at [360, 163] on input "Search for option" at bounding box center [412, 161] width 145 height 23
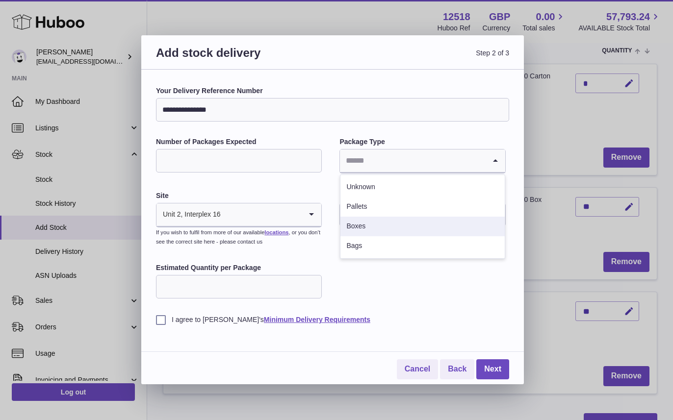
click at [358, 227] on li "Boxes" at bounding box center [422, 227] width 164 height 20
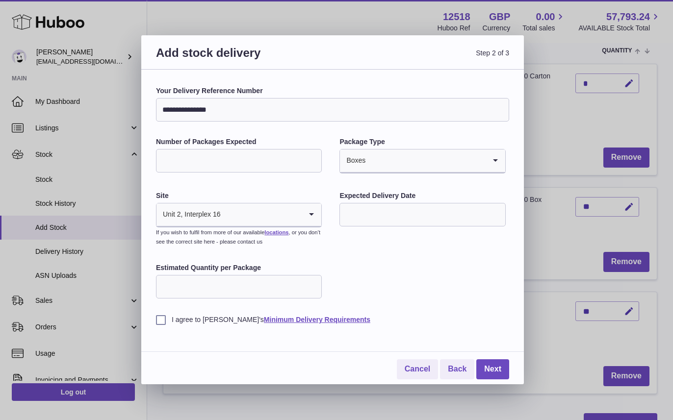
drag, startPoint x: 314, startPoint y: 217, endPoint x: 322, endPoint y: 222, distance: 9.5
click at [314, 217] on icon "Search for option" at bounding box center [312, 215] width 20 height 23
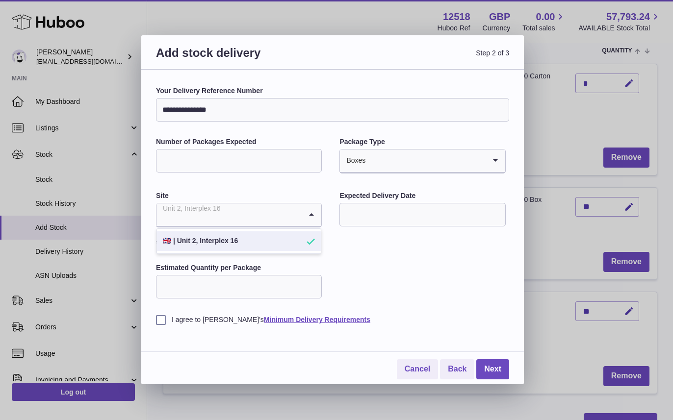
click at [364, 273] on div "**********" at bounding box center [332, 205] width 353 height 238
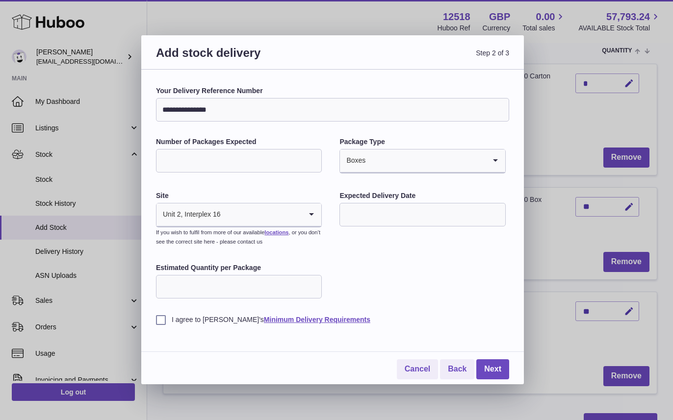
click at [374, 212] on input "text" at bounding box center [422, 215] width 166 height 24
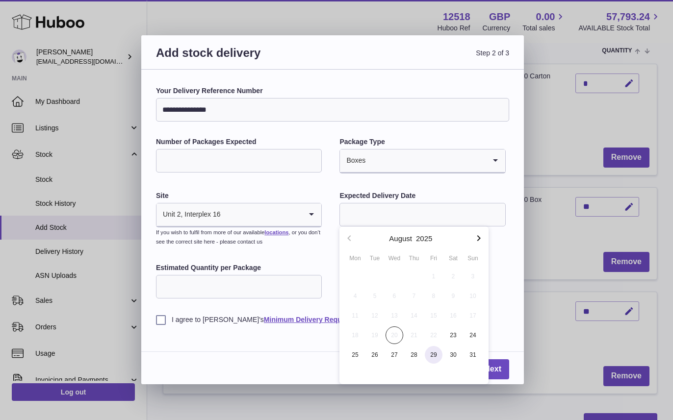
click at [434, 354] on span "29" at bounding box center [434, 355] width 18 height 18
type input "**********"
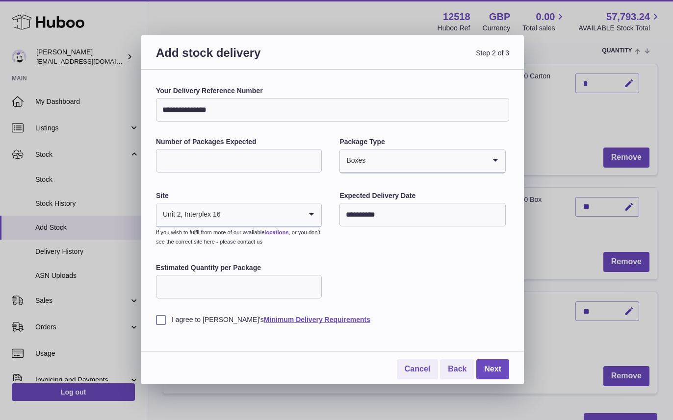
drag, startPoint x: 385, startPoint y: 283, endPoint x: 371, endPoint y: 282, distance: 13.7
click at [384, 284] on div "**********" at bounding box center [332, 205] width 353 height 238
click at [267, 286] on input "Estimated Quantity per Package" at bounding box center [239, 287] width 166 height 24
click at [453, 370] on link "Back" at bounding box center [457, 369] width 34 height 20
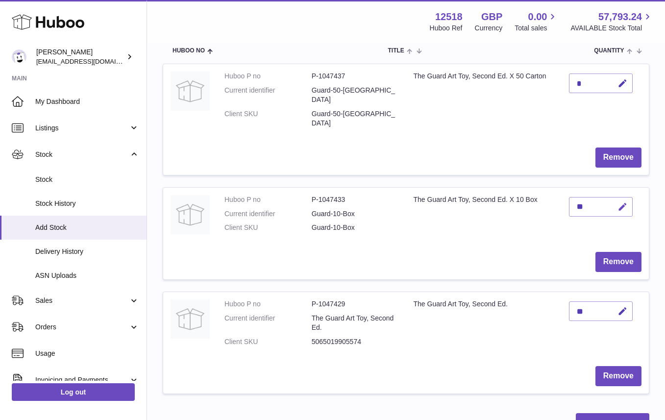
click at [621, 202] on icon "button" at bounding box center [623, 207] width 10 height 10
type input "*"
click at [562, 216] on td "*" at bounding box center [605, 216] width 87 height 57
click at [627, 203] on icon "submit" at bounding box center [623, 207] width 9 height 9
click at [596, 413] on button "Next" at bounding box center [613, 424] width 74 height 23
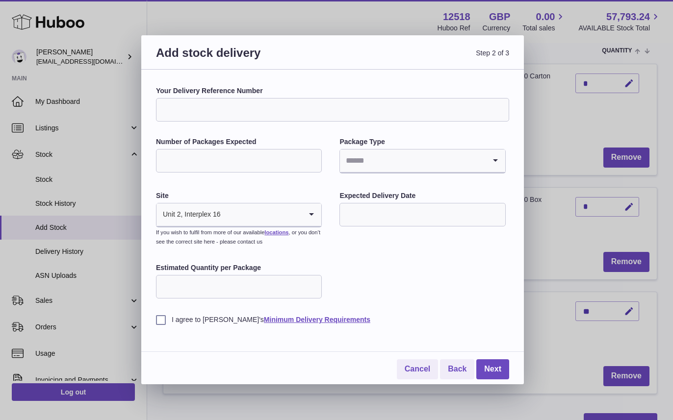
click at [265, 108] on input "Your Delivery Reference Number" at bounding box center [332, 110] width 353 height 24
type input "**********"
click at [233, 156] on input "Number of Packages Expected" at bounding box center [239, 161] width 166 height 24
type input "*"
click at [386, 163] on input "Search for option" at bounding box center [412, 161] width 145 height 23
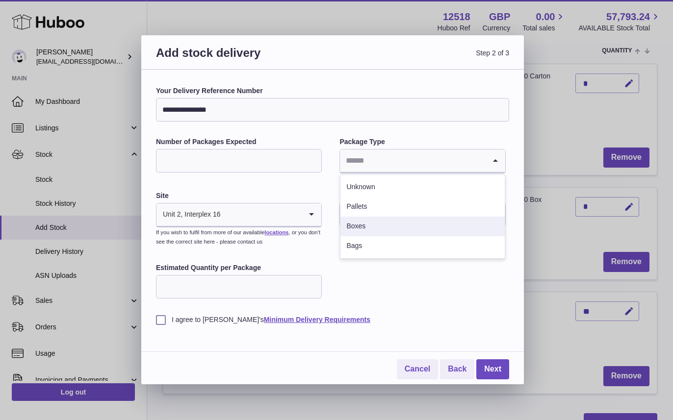
click at [365, 222] on li "Boxes" at bounding box center [422, 227] width 164 height 20
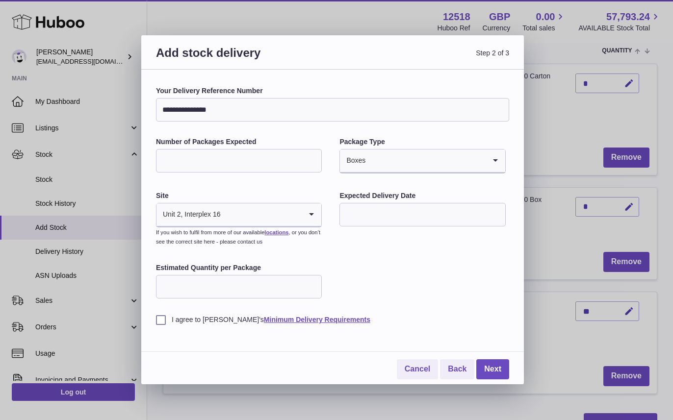
click at [368, 284] on div "**********" at bounding box center [332, 205] width 353 height 238
click at [362, 216] on input "text" at bounding box center [422, 215] width 166 height 24
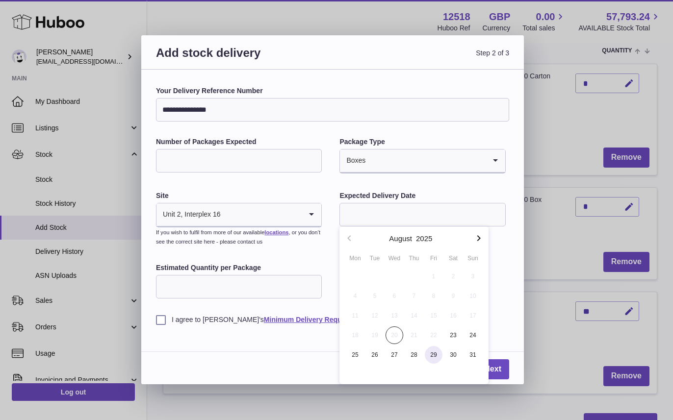
click at [435, 355] on span "29" at bounding box center [434, 355] width 18 height 18
type input "**********"
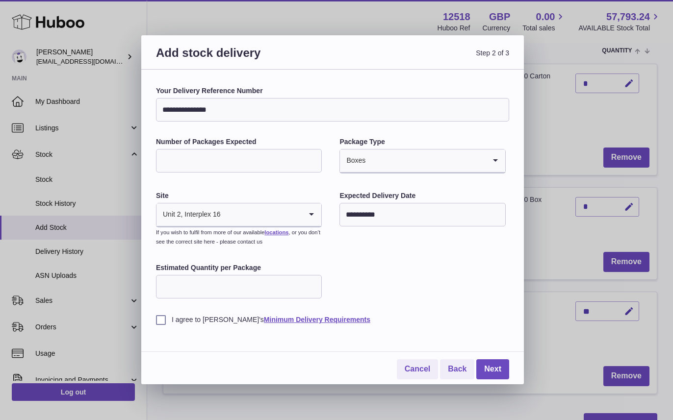
drag, startPoint x: 404, startPoint y: 307, endPoint x: 394, endPoint y: 304, distance: 9.8
click at [402, 307] on div "I agree to [PERSON_NAME]'s Minimum Delivery Requirements" at bounding box center [332, 313] width 353 height 24
click at [256, 281] on input "Estimated Quantity per Package" at bounding box center [239, 287] width 166 height 24
type input "*"
drag, startPoint x: 378, startPoint y: 262, endPoint x: 338, endPoint y: 273, distance: 41.2
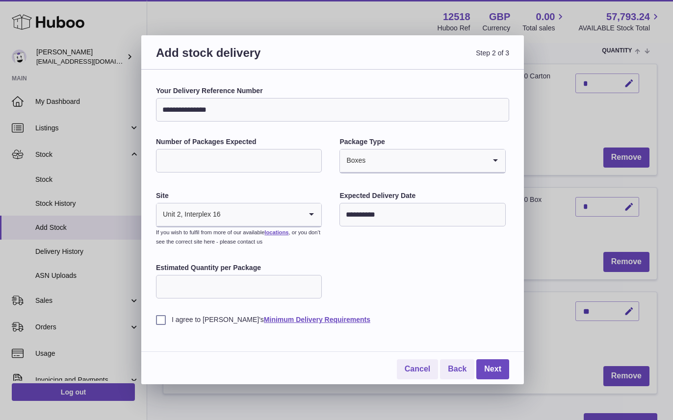
click at [376, 261] on div "**********" at bounding box center [332, 205] width 353 height 238
click at [163, 320] on label "I agree to [PERSON_NAME]'s Minimum Delivery Requirements" at bounding box center [332, 319] width 353 height 9
click at [498, 369] on link "Next" at bounding box center [492, 369] width 33 height 20
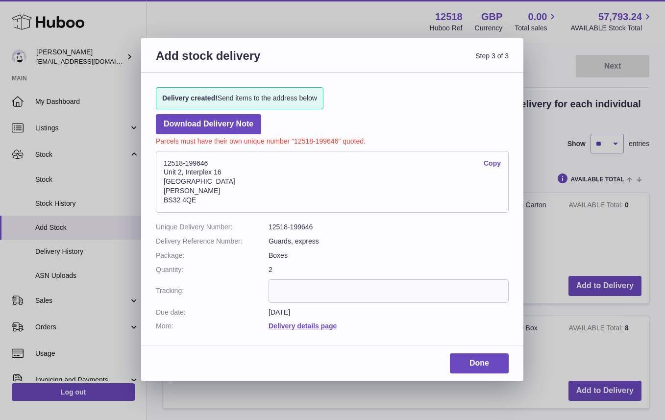
click at [497, 163] on link "Copy" at bounding box center [492, 163] width 17 height 9
